Goal: Information Seeking & Learning: Learn about a topic

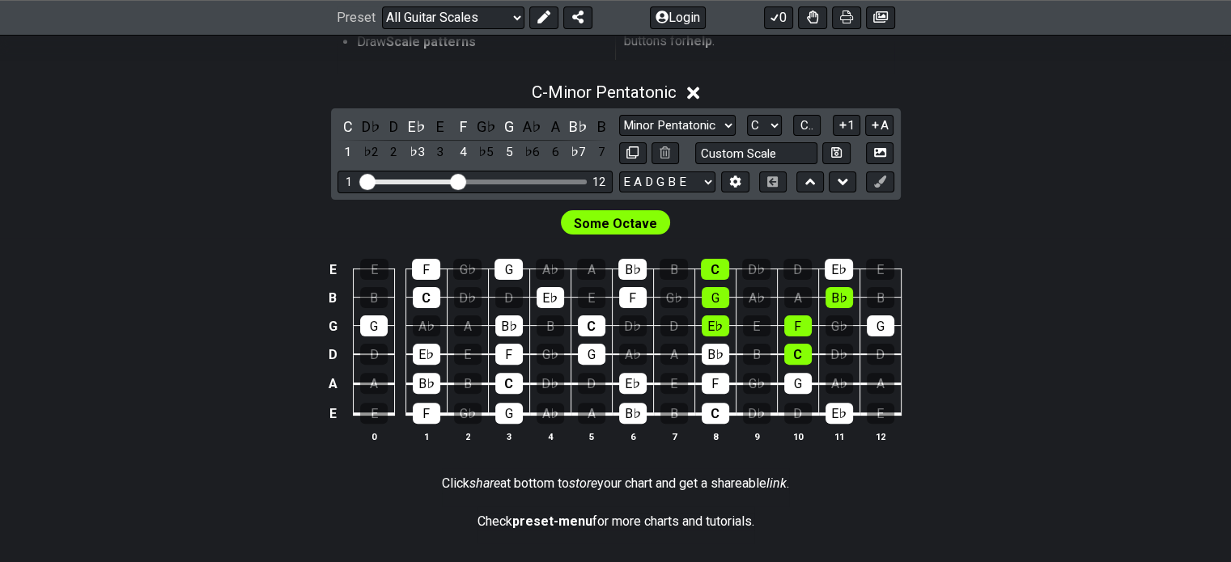
scroll to position [427, 0]
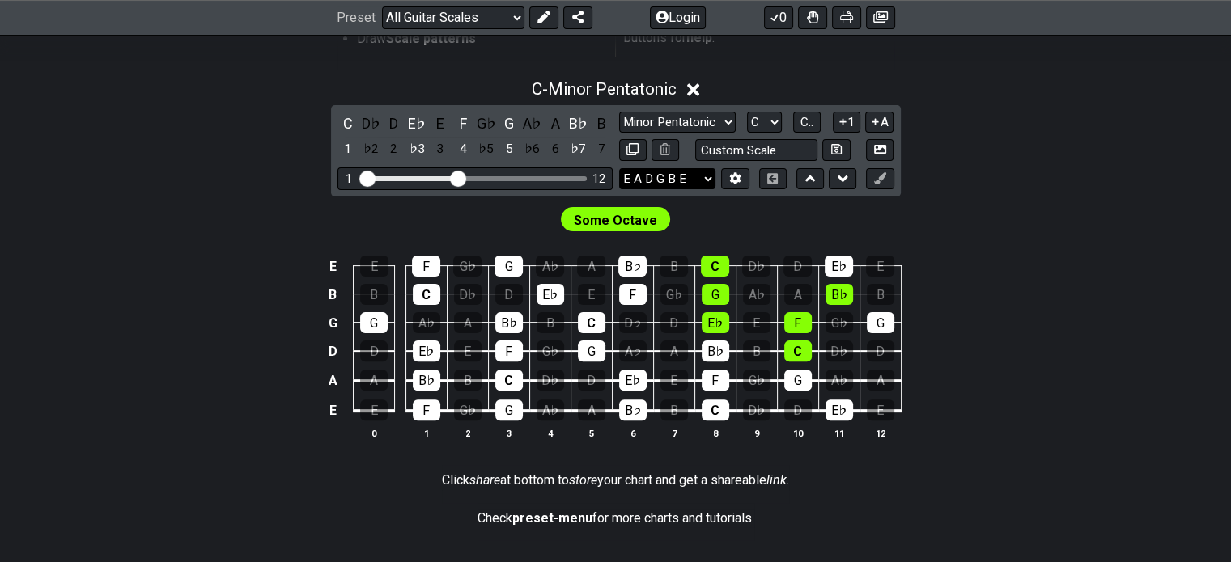
click at [666, 171] on select "E A D G B E E A D G B E E A D G B E B E A D F♯ B A D G C E A D A D G B E E♭ A♭ …" at bounding box center [667, 179] width 96 height 22
click at [619, 168] on select "E A D G B E E A D G B E E A D G B E B E A D F♯ B A D G C E A D A D G B E E♭ A♭ …" at bounding box center [667, 179] width 96 height 22
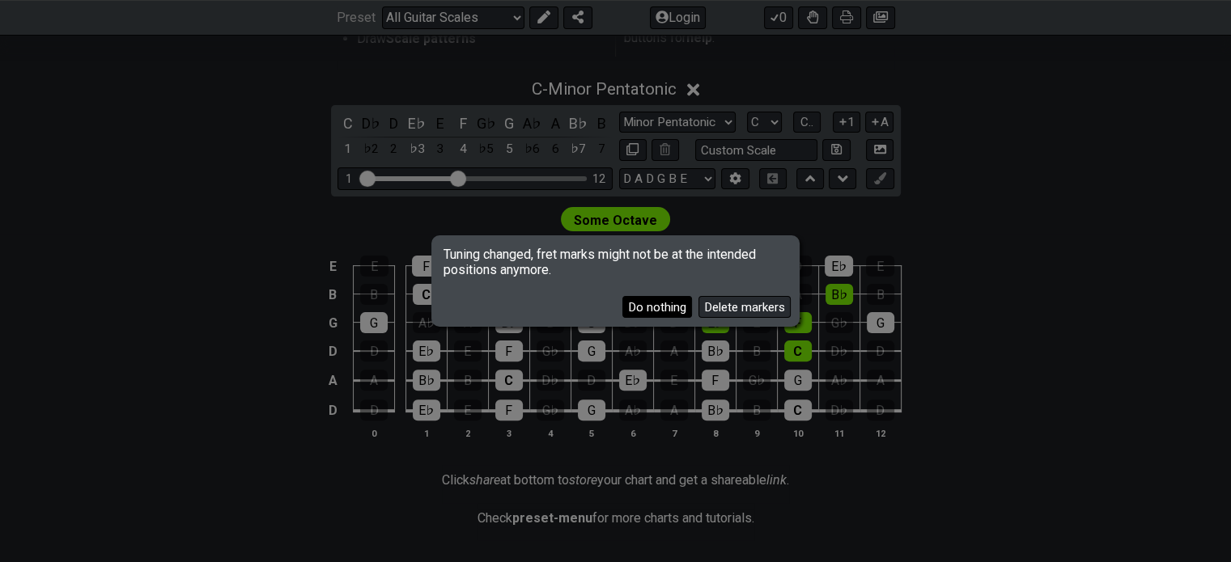
click at [650, 307] on button "Do nothing" at bounding box center [657, 307] width 70 height 22
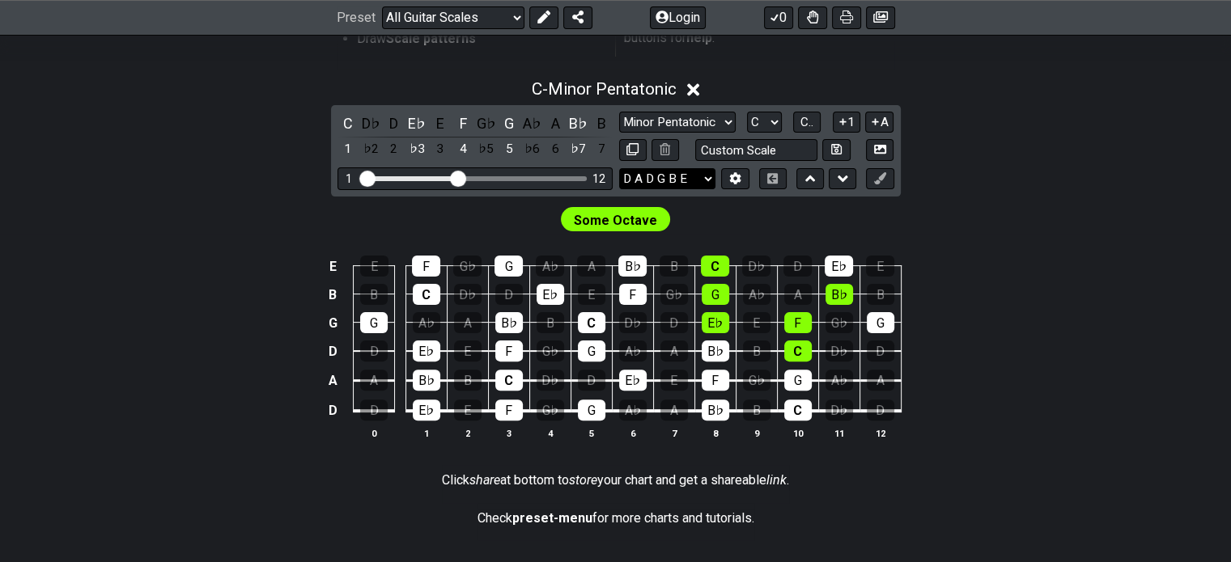
click at [672, 174] on select "E A D G B E E A D G B E E A D G B E B E A D F♯ B A D G C E A D A D G B E E♭ A♭ …" at bounding box center [667, 179] width 96 height 22
select select "D G C F A D"
click at [619, 168] on select "E A D G B E E A D G B E E A D G B E B E A D F♯ B A D G C E A D A D G B E E♭ A♭ …" at bounding box center [667, 179] width 96 height 22
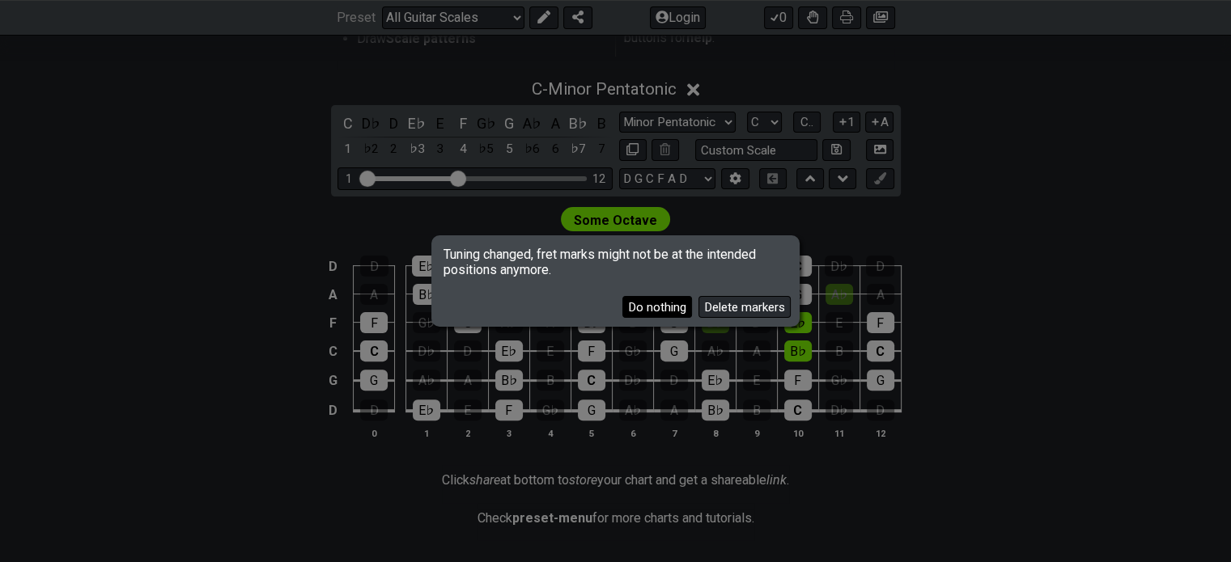
click at [657, 310] on button "Do nothing" at bounding box center [657, 307] width 70 height 22
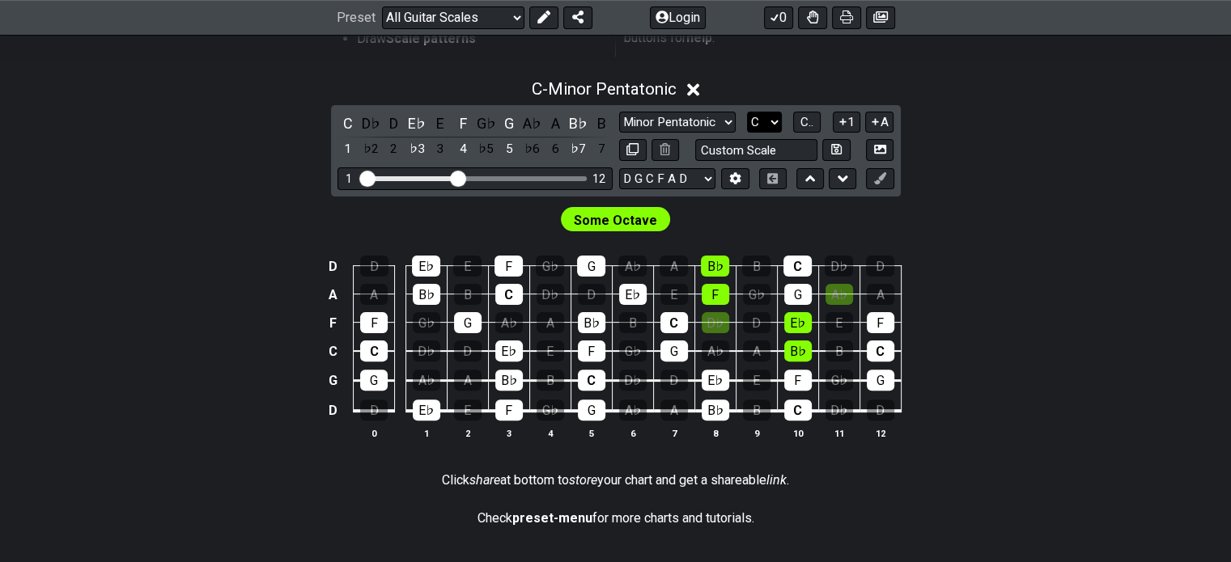
click at [759, 118] on select "A♭ A A♯ B♭ B C C♯ D♭ D D♯ E♭ E F F♯ G♭ G G♯" at bounding box center [764, 123] width 35 height 22
select select "Gb"
click at [747, 112] on select "A♭ A A♯ B♭ B C C♯ D♭ D D♯ E♭ E F F♯ G♭ G G♯" at bounding box center [764, 123] width 35 height 22
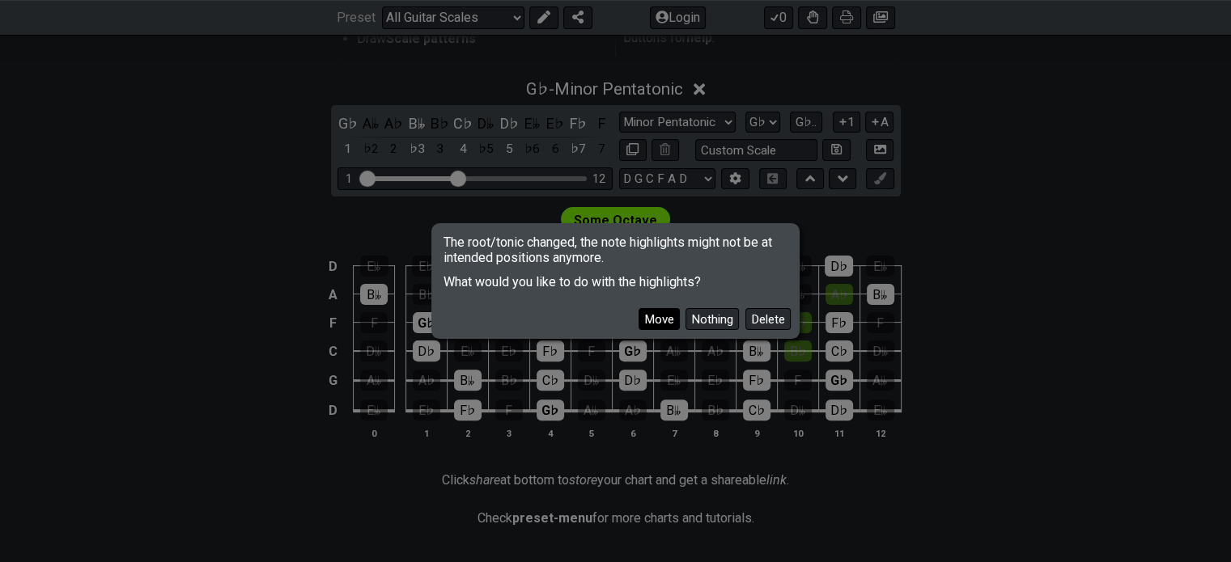
click at [658, 318] on button "Move" at bounding box center [658, 319] width 41 height 22
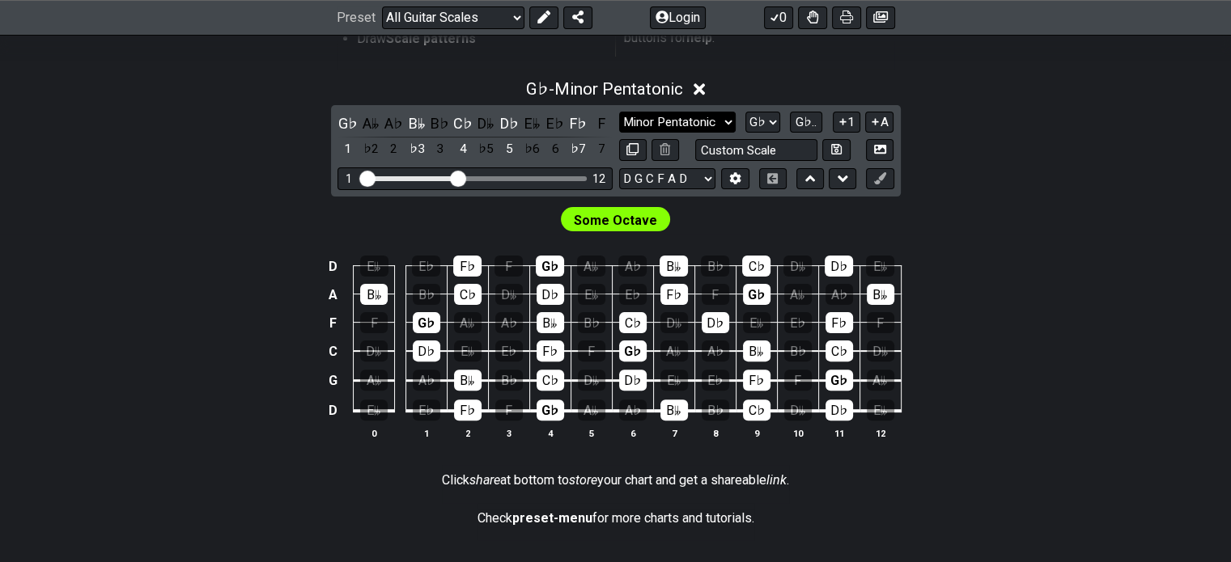
click at [635, 112] on select "Minor Pentatonic Root Minor Pentatonic Major Pentatonic Minor Blues Major Blues…" at bounding box center [677, 123] width 117 height 22
click at [619, 112] on select "Minor Pentatonic Root Minor Pentatonic Major Pentatonic Minor Blues Major Blues…" at bounding box center [677, 123] width 117 height 22
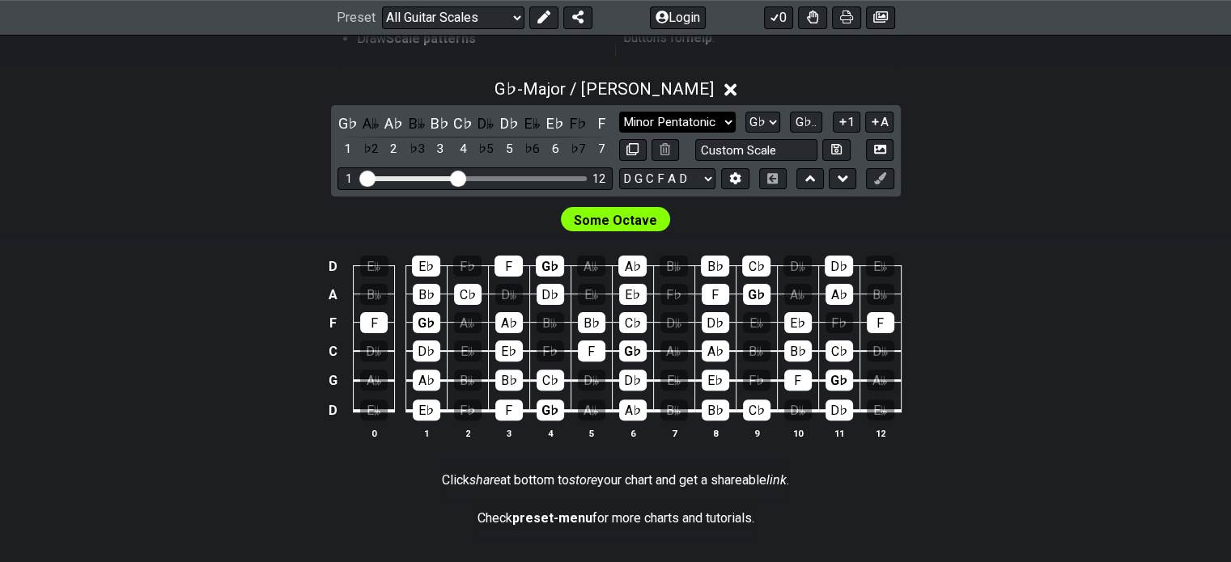
click at [650, 113] on select "Minor Pentatonic Root Minor Pentatonic Major Pentatonic Minor Blues Major Blues…" at bounding box center [677, 123] width 117 height 22
click at [619, 112] on select "Minor Pentatonic Root Minor Pentatonic Major Pentatonic Minor Blues Major Blues…" at bounding box center [677, 123] width 117 height 22
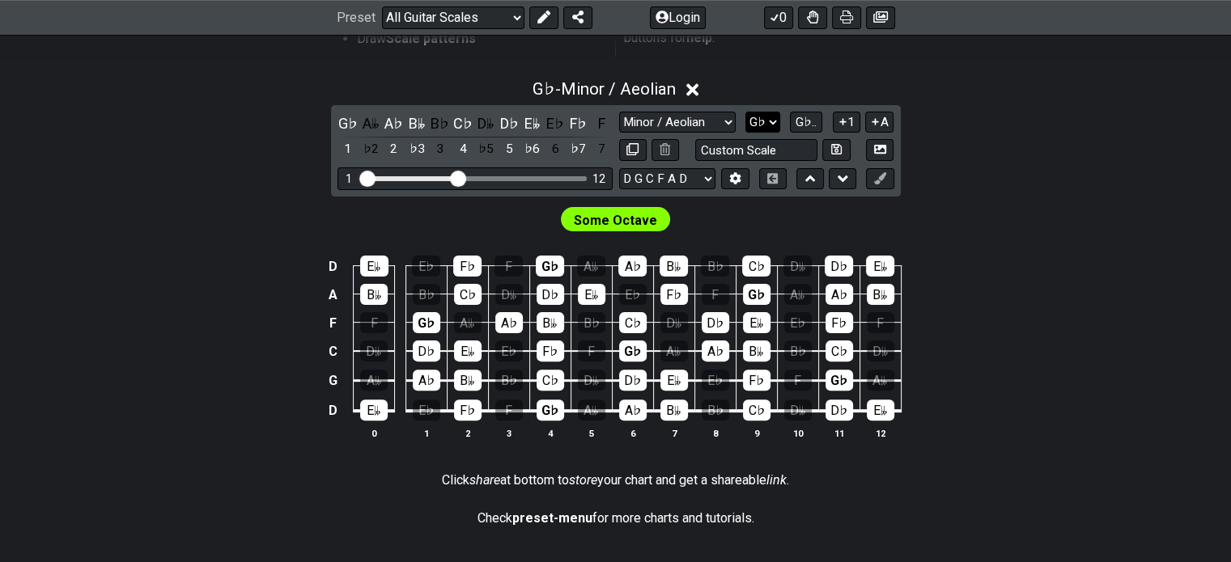
click at [764, 129] on select "A♭ A A♯ B♭ B C C♯ D♭ D D♯ E♭ E F F♯ G♭ G G♯" at bounding box center [762, 123] width 35 height 22
click at [660, 129] on select "Minor Pentatonic Root Minor Pentatonic Major Pentatonic Minor Blues Major Blues…" at bounding box center [677, 123] width 117 height 22
select select "Phrygian"
click at [619, 112] on select "Minor Pentatonic Root Minor Pentatonic Major Pentatonic Minor Blues Major Blues…" at bounding box center [677, 123] width 117 height 22
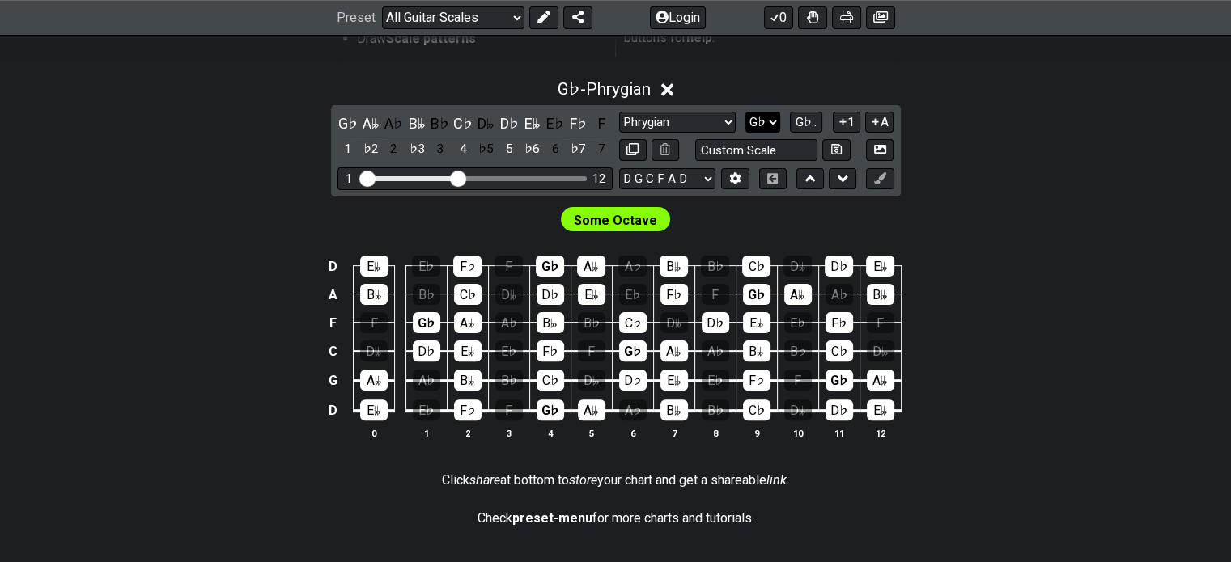
click at [756, 112] on select "A♭ A A♯ B♭ B C C♯ D♭ D D♯ E♭ E F F♯ G♭ G G♯" at bounding box center [762, 123] width 35 height 22
click at [806, 129] on button "G♭.." at bounding box center [806, 123] width 32 height 22
drag, startPoint x: 578, startPoint y: 38, endPoint x: 188, endPoint y: 246, distance: 441.9
click at [188, 246] on div "D ♭6 6 ♭7 7 1 ♭2 2 ♭3 3 4 ♭5 5 ♭6 A ♭3 3 4 ♭5 5 ♭6 6 ♭7 7 1 ♭2 2 ♭3 F 7 1 ♭2 2 …" at bounding box center [615, 348] width 1231 height 227
click at [841, 559] on div "Select Key/Root Select Scale or Arpeggio Edit Scale Select/Edit Tuning Draw Sca…" at bounding box center [615, 242] width 1231 height 659
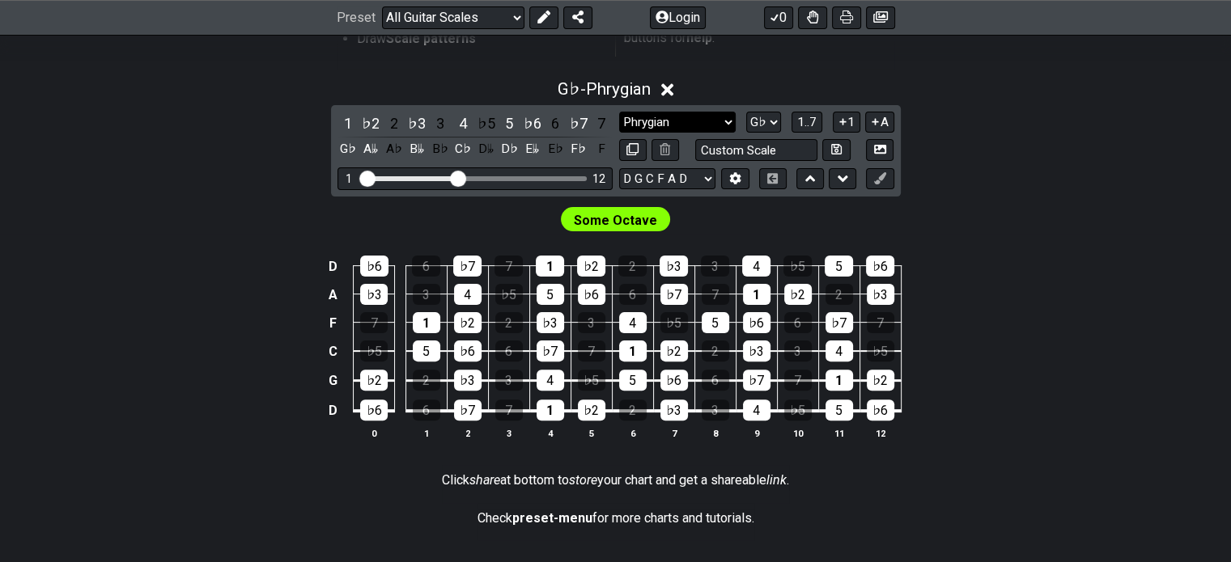
click at [619, 130] on select "Minor Pentatonic Root Minor Pentatonic Major Pentatonic Minor Blues Major Blues…" at bounding box center [677, 123] width 117 height 22
click at [619, 112] on select "Minor Pentatonic Root Minor Pentatonic Major Pentatonic Minor Blues Major Blues…" at bounding box center [677, 123] width 117 height 22
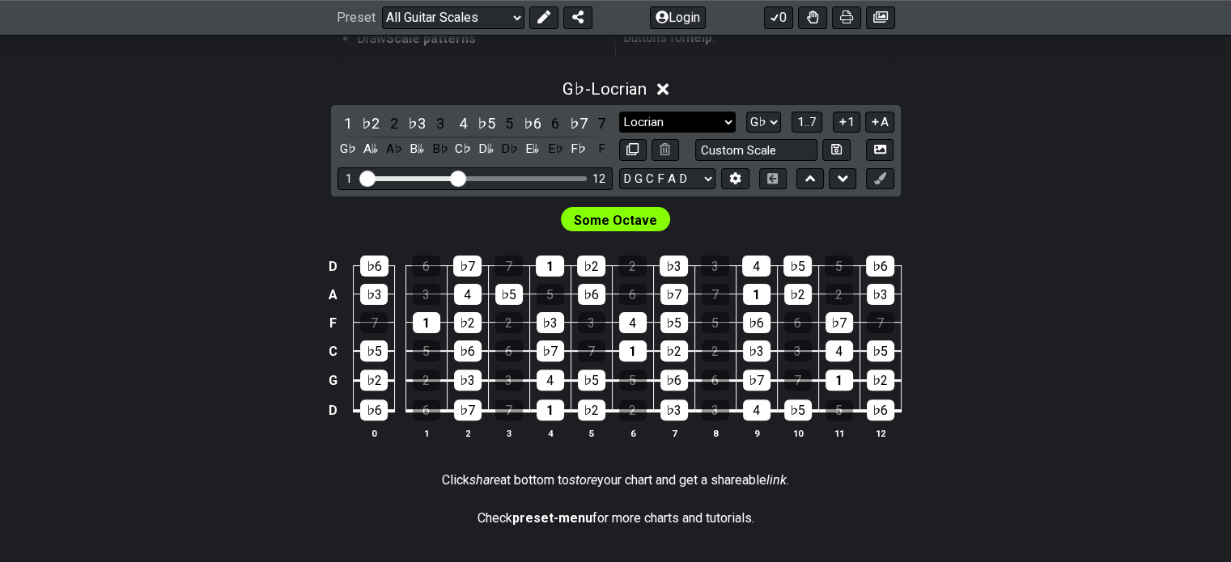
click at [657, 126] on select "Minor Pentatonic Root Minor Pentatonic Major Pentatonic Minor Blues Major Blues…" at bounding box center [677, 123] width 117 height 22
select select "Phrygian"
click at [619, 112] on select "Minor Pentatonic Root Minor Pentatonic Major Pentatonic Minor Blues Major Blues…" at bounding box center [677, 123] width 117 height 22
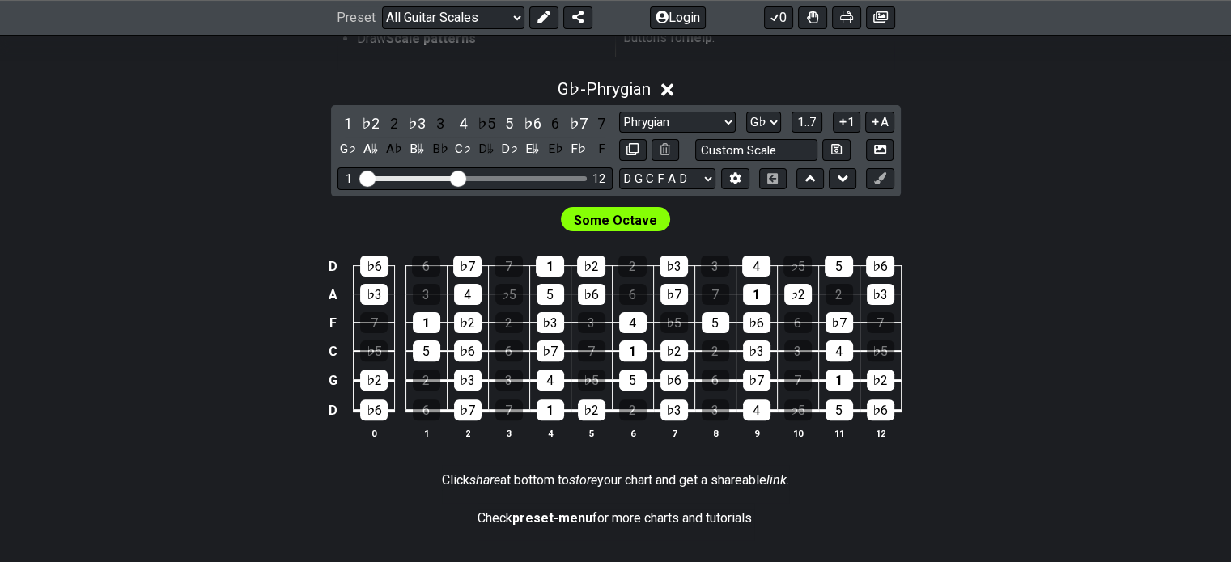
drag, startPoint x: 464, startPoint y: 172, endPoint x: 474, endPoint y: 177, distance: 11.6
click at [476, 177] on div "1 12" at bounding box center [474, 178] width 275 height 22
drag, startPoint x: 460, startPoint y: 180, endPoint x: 476, endPoint y: 177, distance: 15.7
click at [476, 177] on input "Visible fret range" at bounding box center [475, 177] width 230 height 0
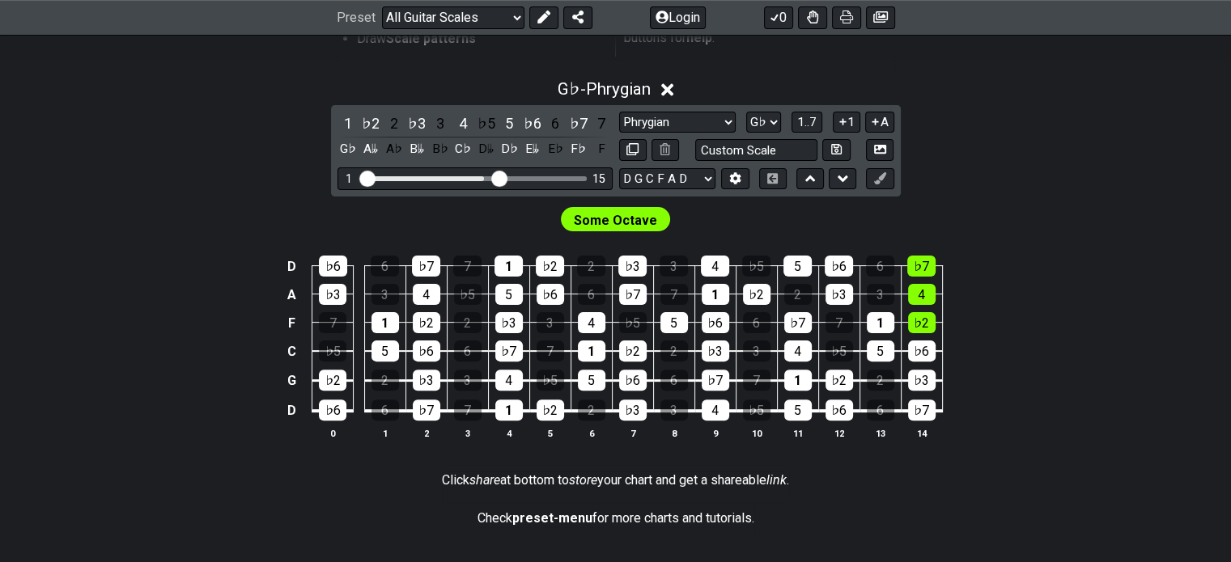
drag, startPoint x: 476, startPoint y: 177, endPoint x: 499, endPoint y: 174, distance: 23.7
click at [499, 177] on input "Visible fret range" at bounding box center [475, 177] width 230 height 0
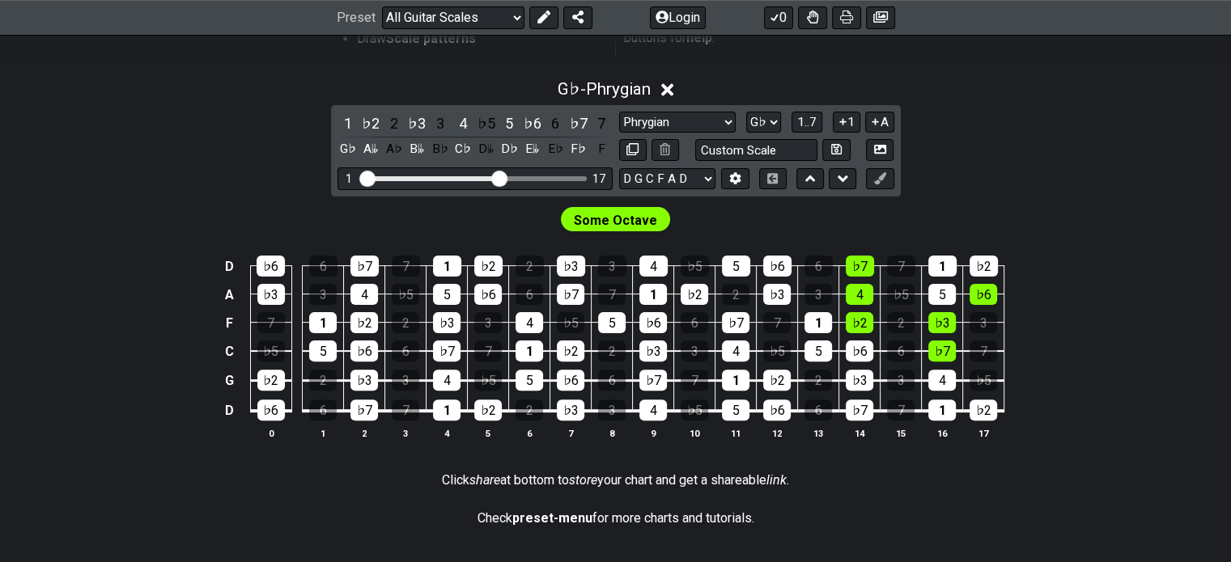
drag, startPoint x: 499, startPoint y: 174, endPoint x: 524, endPoint y: 173, distance: 25.1
drag, startPoint x: 524, startPoint y: 173, endPoint x: 502, endPoint y: 176, distance: 22.1
click at [502, 177] on input "Visible fret range" at bounding box center [475, 177] width 230 height 0
drag, startPoint x: 503, startPoint y: 178, endPoint x: 521, endPoint y: 180, distance: 18.0
click at [521, 177] on input "Visible fret range" at bounding box center [475, 177] width 230 height 0
